Goal: Information Seeking & Learning: Learn about a topic

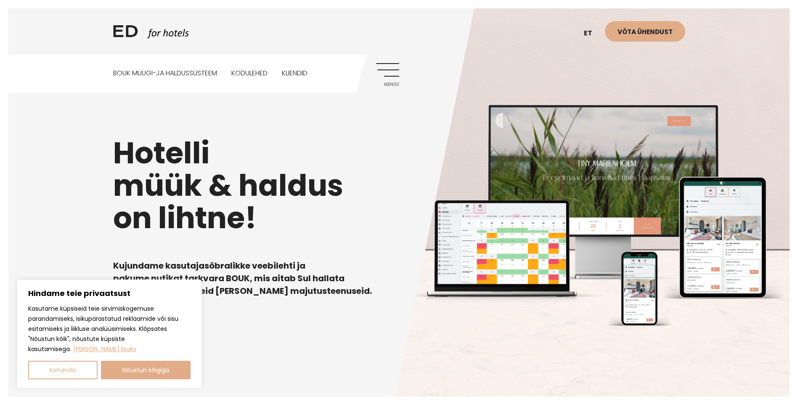
click at [397, 131] on div "Hotelli müük & haldus on lihtne! Kujundame kasutajasõbralikke veebilehti ja pak…" at bounding box center [399, 203] width 572 height 258
